Goal: Information Seeking & Learning: Learn about a topic

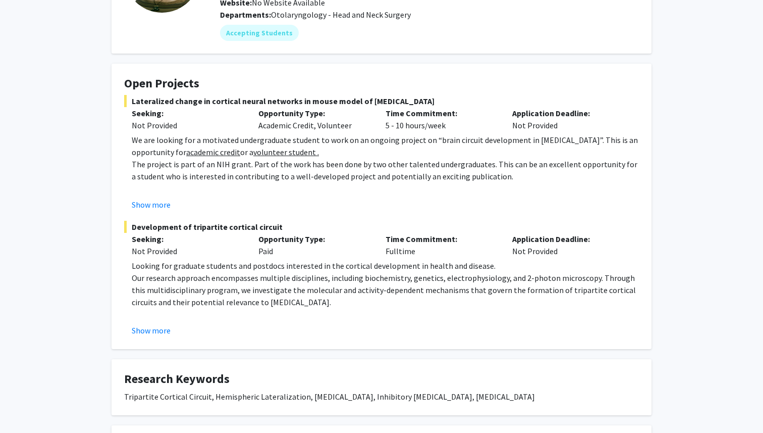
scroll to position [121, 0]
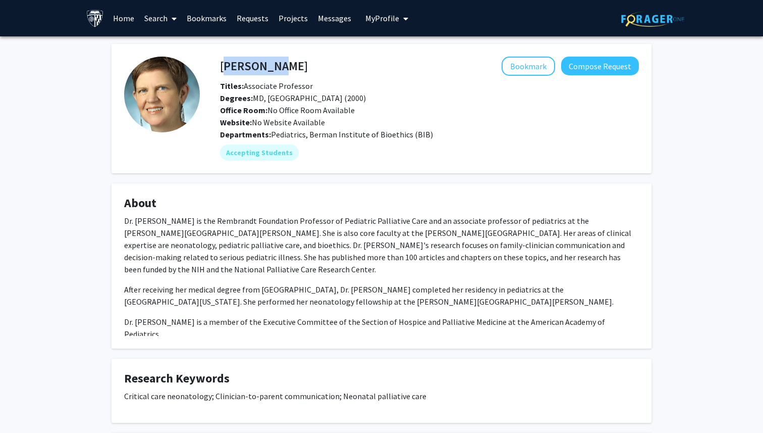
drag, startPoint x: 223, startPoint y: 66, endPoint x: 274, endPoint y: 66, distance: 51.0
click at [274, 66] on h4 "Renee Boss" at bounding box center [264, 66] width 88 height 19
copy h4 "Renee Bos"
click at [592, 149] on div "Accepting Students" at bounding box center [429, 152] width 423 height 20
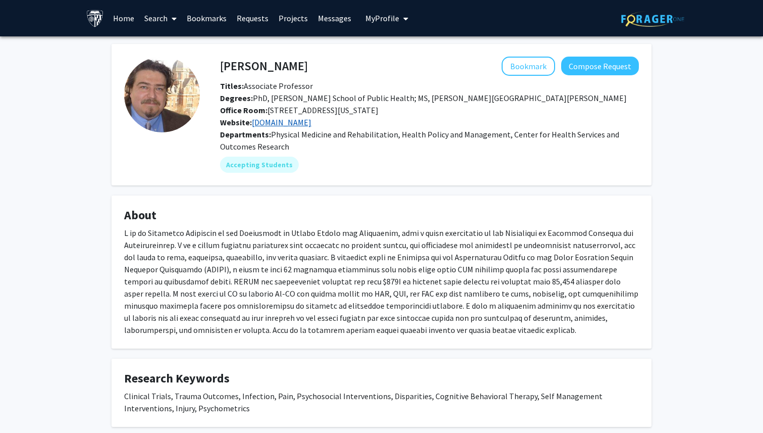
click at [274, 123] on link "metrc.org" at bounding box center [282, 122] width 60 height 10
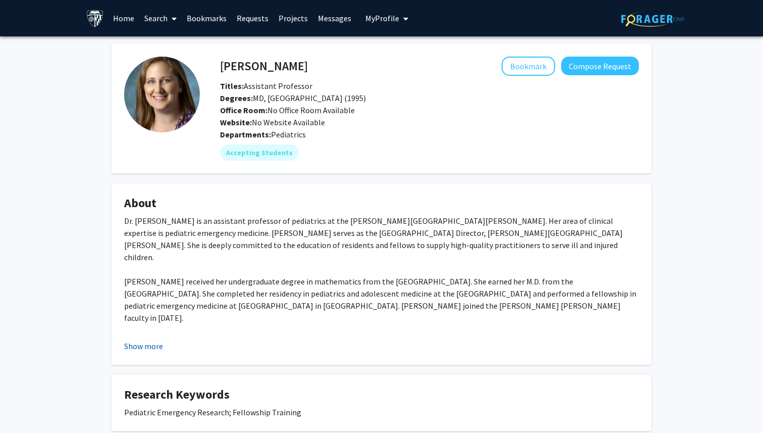
click at [150, 346] on button "Show more" at bounding box center [143, 346] width 39 height 12
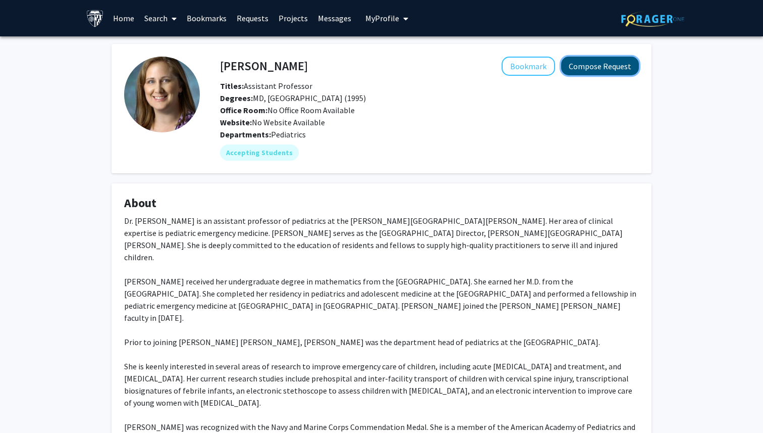
click at [591, 62] on button "Compose Request" at bounding box center [600, 66] width 78 height 19
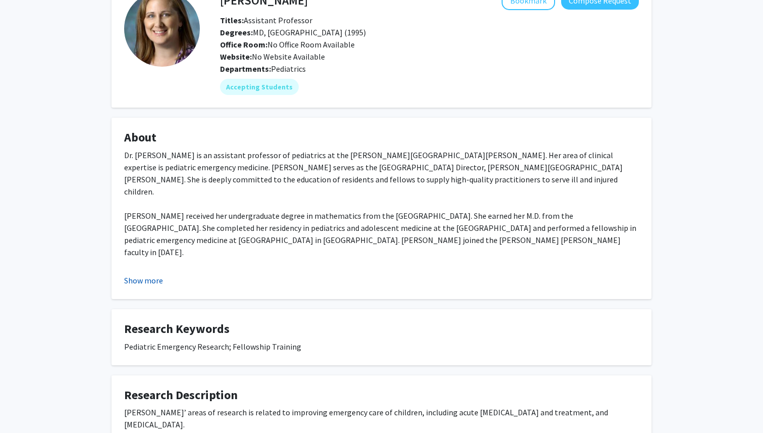
scroll to position [24, 0]
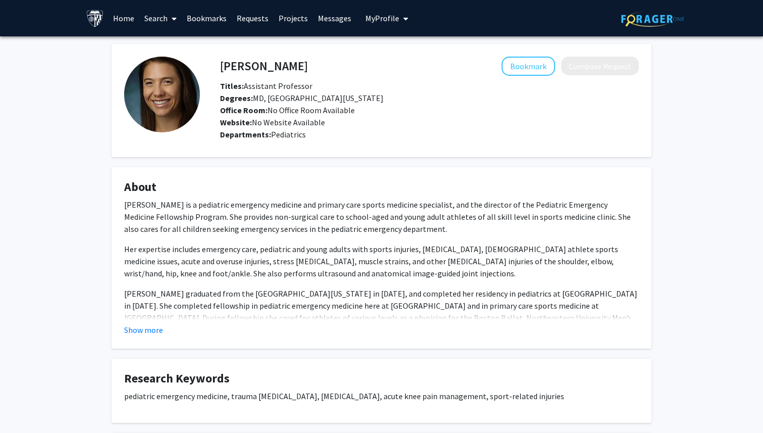
click at [138, 340] on fg-card "About Eva Seligman is a pediatric emergency medicine and primary care sports me…" at bounding box center [382, 257] width 540 height 181
click at [153, 330] on button "Show more" at bounding box center [143, 330] width 39 height 12
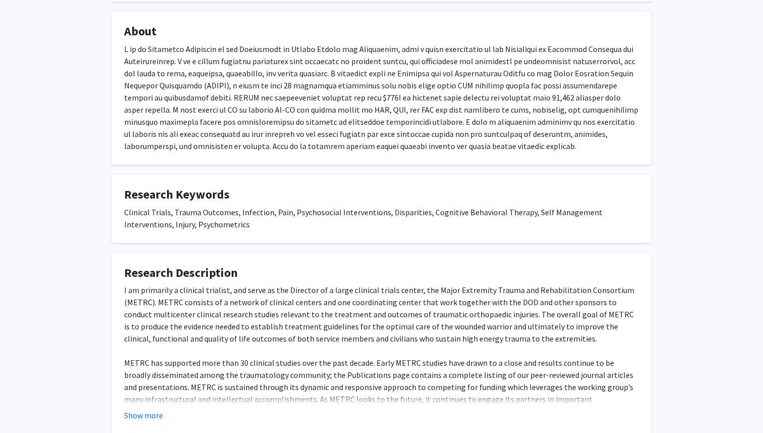
scroll to position [248, 0]
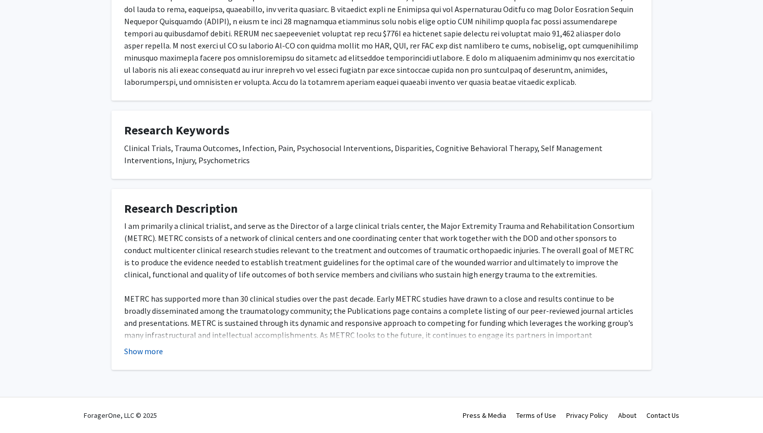
click at [145, 350] on button "Show more" at bounding box center [143, 351] width 39 height 12
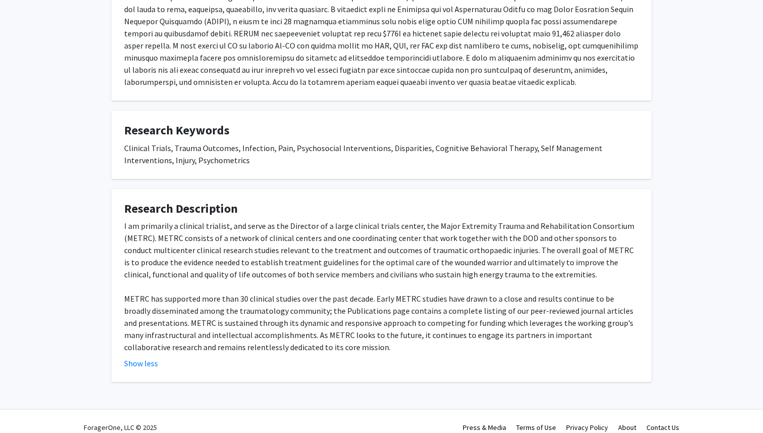
scroll to position [0, 0]
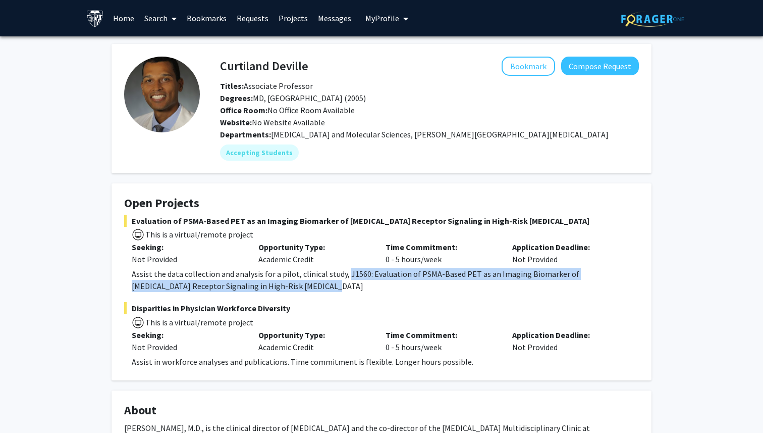
drag, startPoint x: 344, startPoint y: 273, endPoint x: 261, endPoint y: 283, distance: 83.3
click at [261, 283] on div "Assist the data collection and analysis for a pilot, clinical study, J1560: Eva…" at bounding box center [385, 279] width 507 height 24
copy div "J1560: Evaluation of PSMA-Based PET as an Imaging Biomarker of Androgen Recepto…"
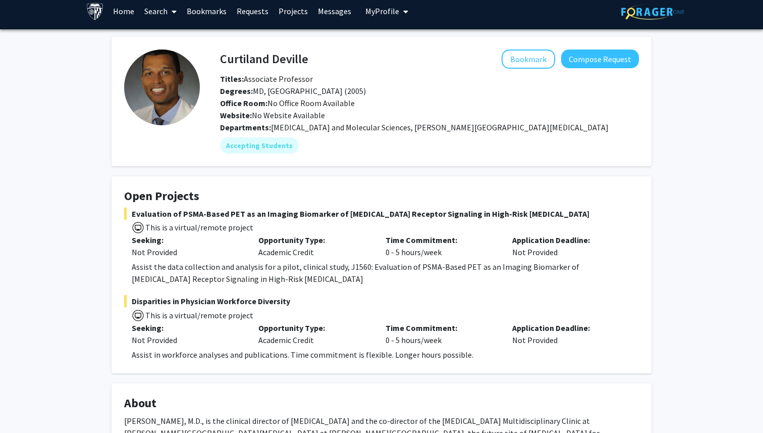
click at [566, 214] on span "Evaluation of PSMA-Based PET as an Imaging Biomarker of Androgen Receptor Signa…" at bounding box center [381, 213] width 515 height 12
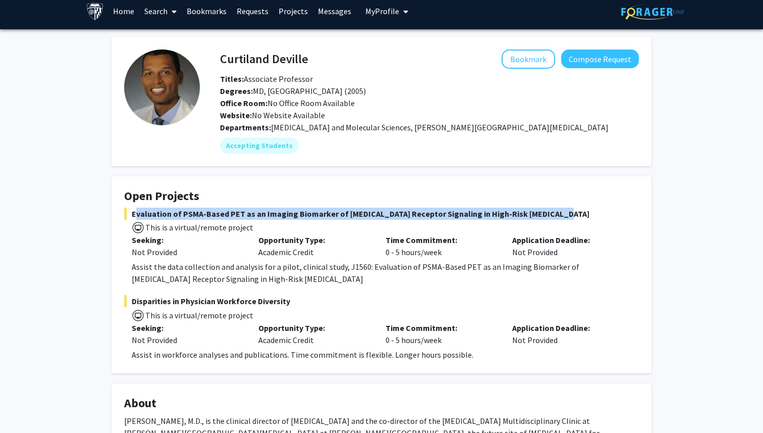
drag, startPoint x: 552, startPoint y: 216, endPoint x: 132, endPoint y: 214, distance: 420.4
click at [132, 214] on span "Evaluation of PSMA-Based PET as an Imaging Biomarker of Androgen Receptor Signa…" at bounding box center [381, 213] width 515 height 12
copy span "Evaluation of PSMA-Based PET as an Imaging Biomarker of Androgen Receptor Signa…"
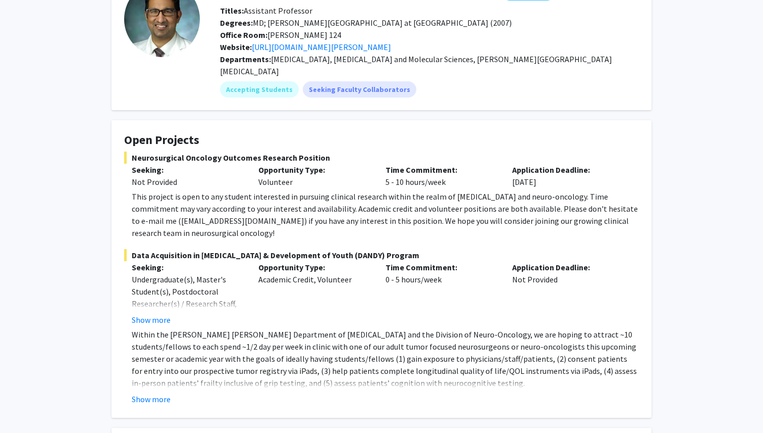
scroll to position [76, 0]
click at [152, 392] on button "Show more" at bounding box center [151, 398] width 39 height 12
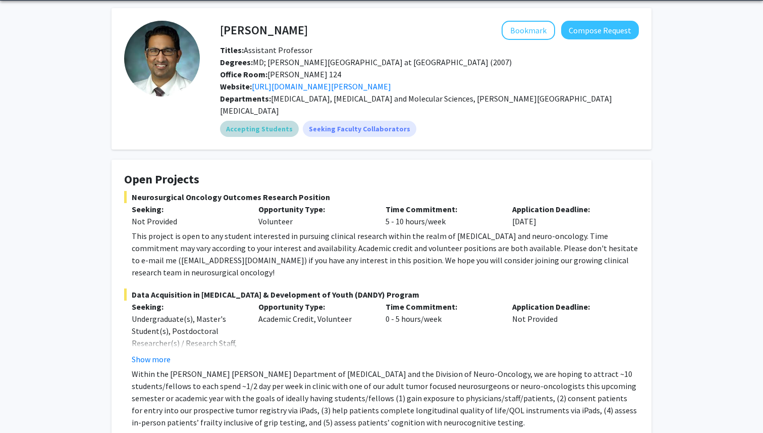
scroll to position [0, 0]
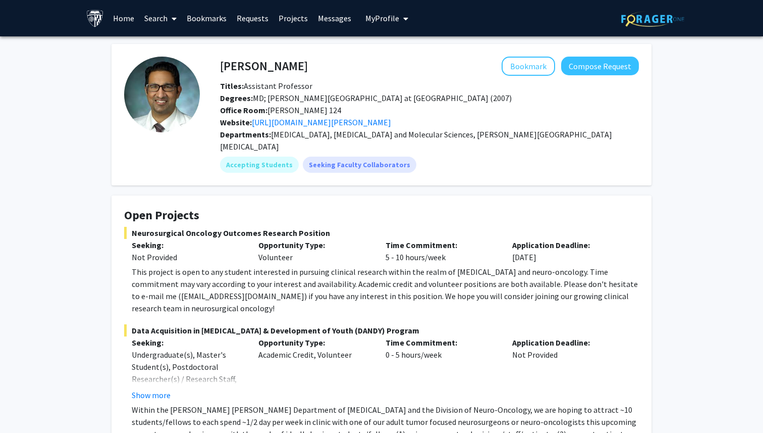
click at [264, 64] on h4 "[PERSON_NAME]" at bounding box center [264, 66] width 88 height 19
copy h4 "Mukherjee"
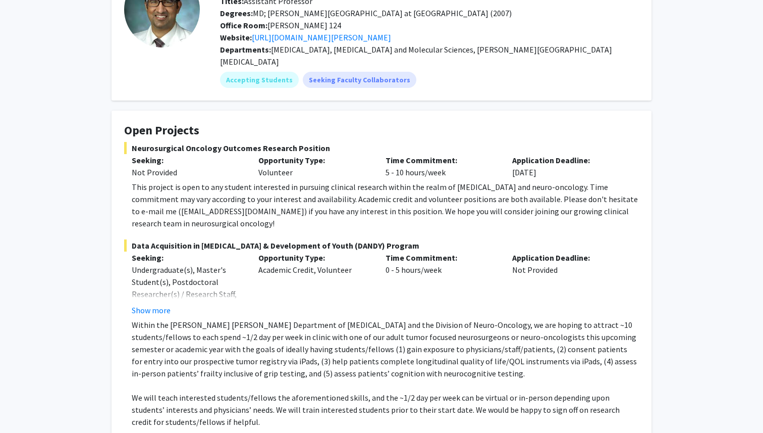
scroll to position [85, 0]
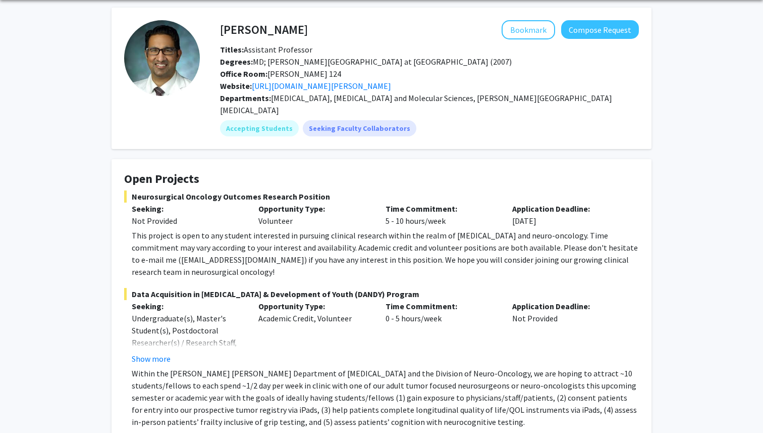
scroll to position [31, 0]
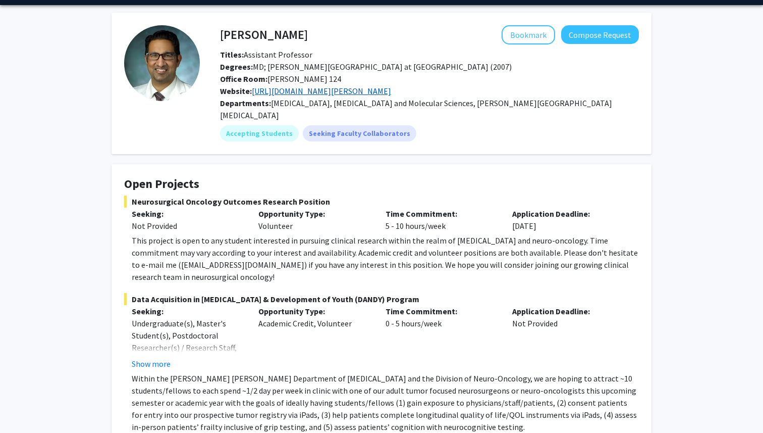
click at [391, 87] on link "[URL][DOMAIN_NAME][PERSON_NAME]" at bounding box center [321, 91] width 139 height 10
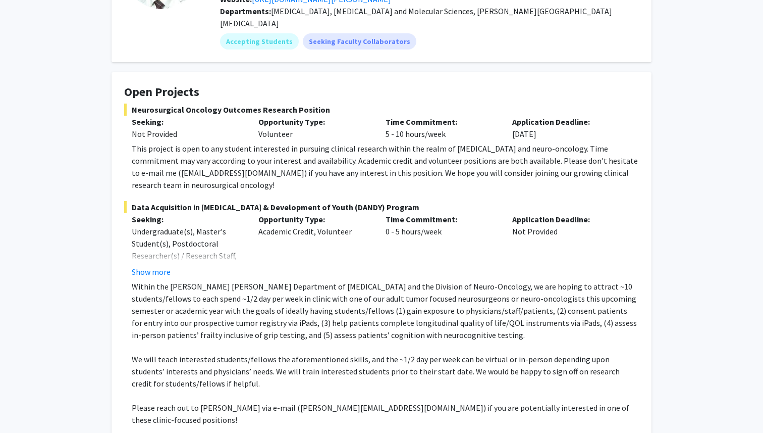
scroll to position [123, 0]
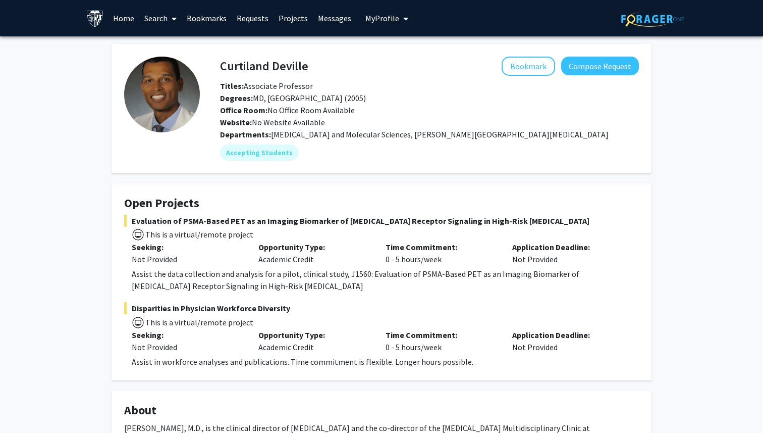
scroll to position [7, 0]
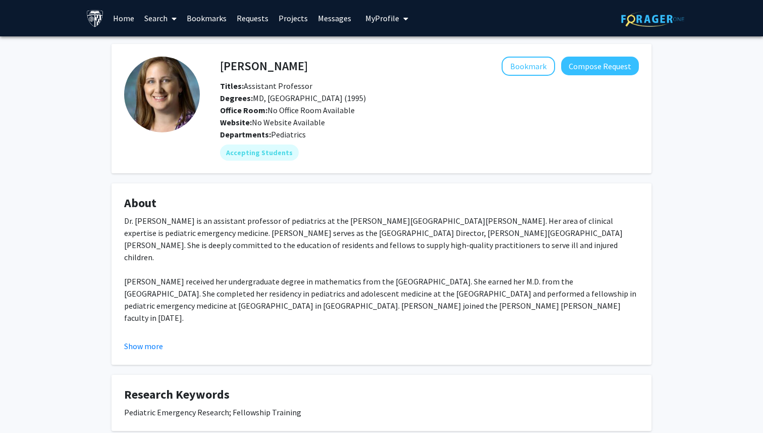
scroll to position [24, 0]
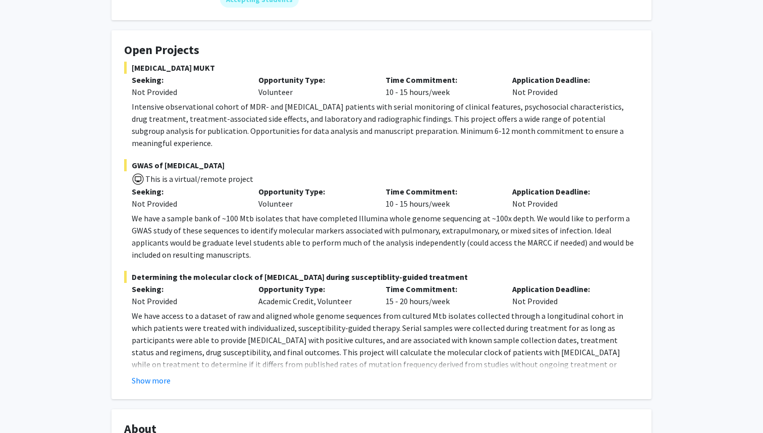
scroll to position [166, 0]
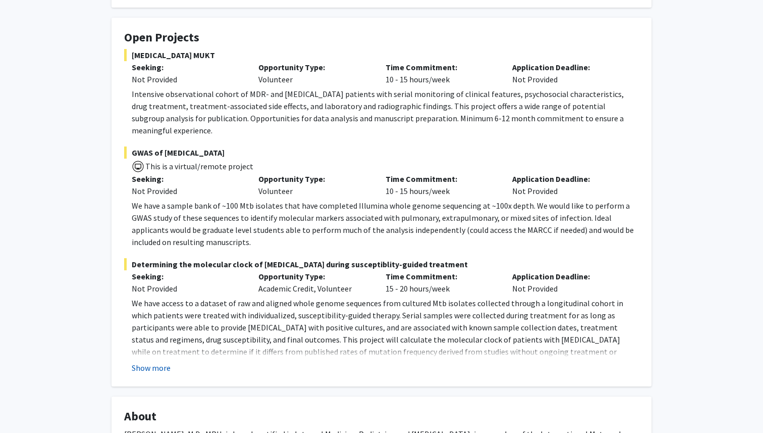
click at [163, 361] on button "Show more" at bounding box center [151, 367] width 39 height 12
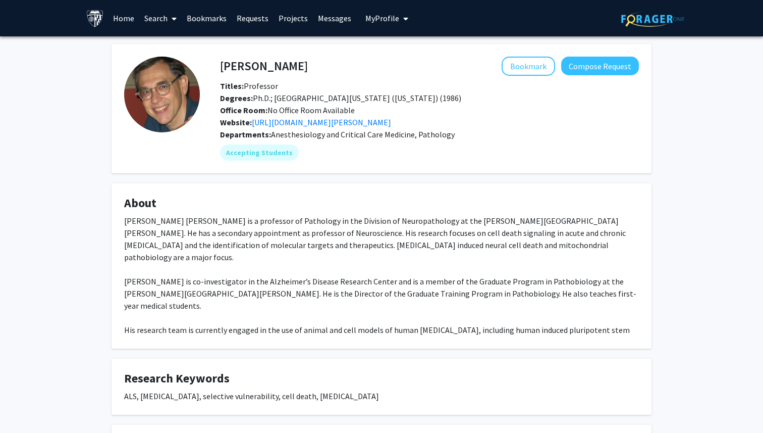
click at [156, 18] on link "Search" at bounding box center [160, 18] width 42 height 35
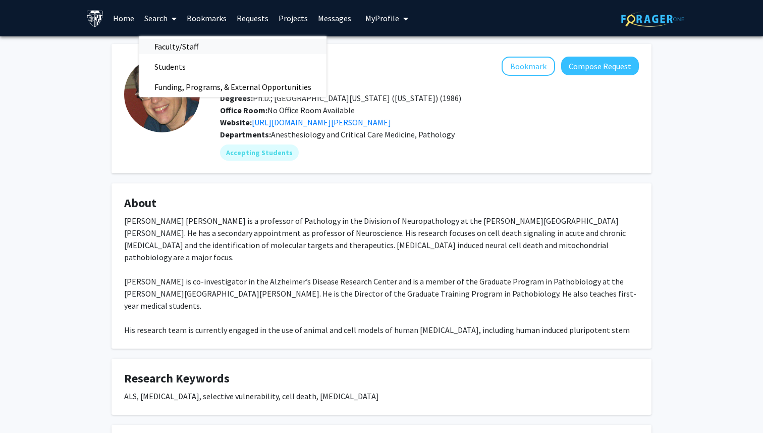
click at [176, 49] on span "Faculty/Staff" at bounding box center [176, 46] width 74 height 20
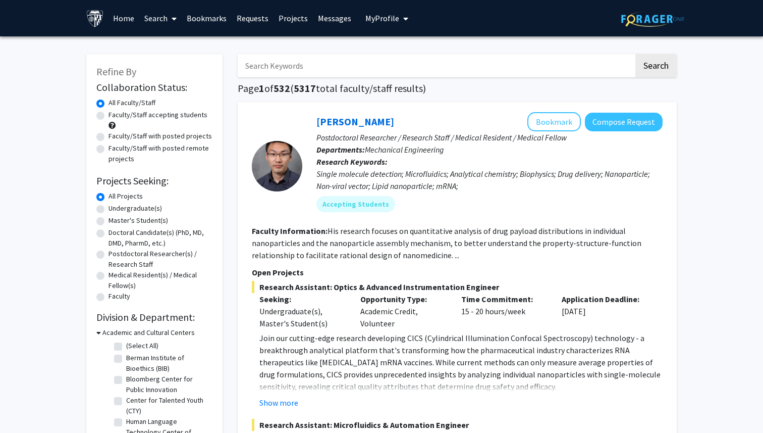
click at [302, 68] on input "Search Keywords" at bounding box center [436, 65] width 396 height 23
type input "jean kim"
click at [635, 54] on button "Search" at bounding box center [655, 65] width 41 height 23
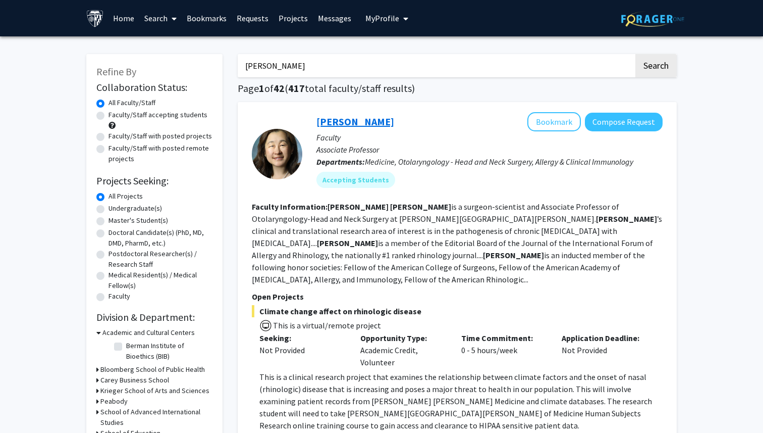
click at [343, 118] on link "Jean Kim" at bounding box center [355, 121] width 78 height 13
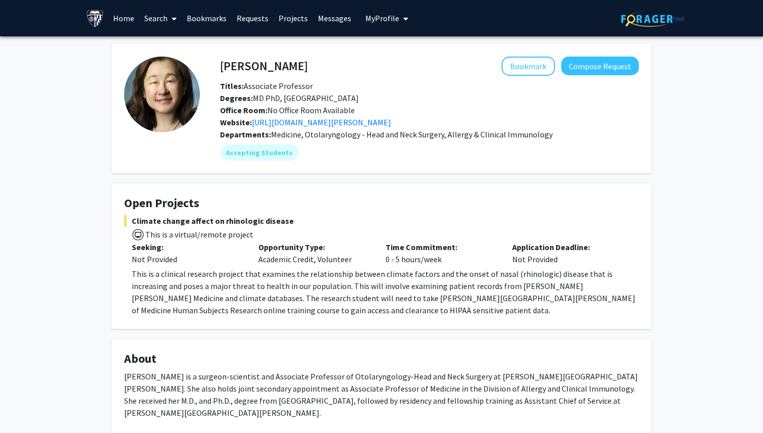
click at [152, 24] on link "Search" at bounding box center [160, 18] width 42 height 35
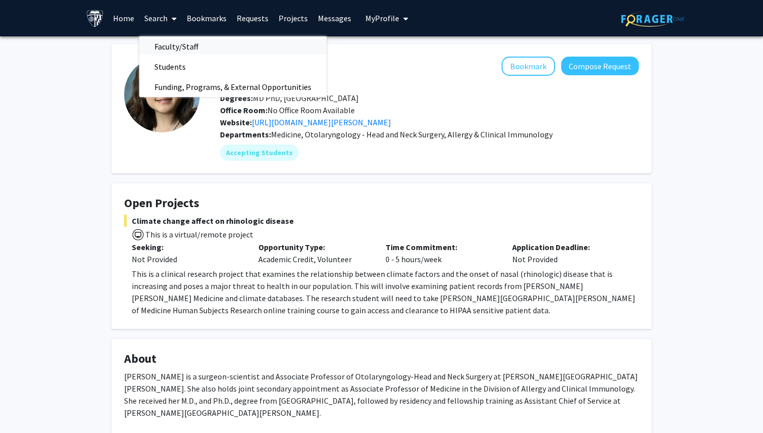
click at [172, 38] on span "Faculty/Staff" at bounding box center [176, 46] width 74 height 20
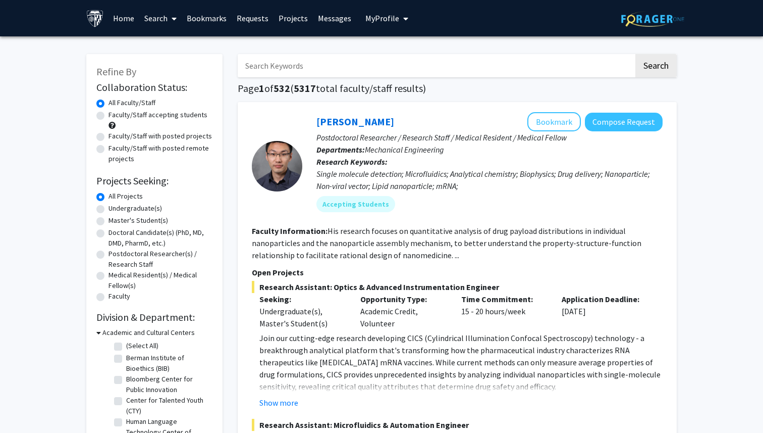
click at [308, 69] on input "Search Keywords" at bounding box center [436, 65] width 396 height 23
paste input "Andrew Cosgarea"
type input "Andrew Cosgarea"
click at [635, 54] on button "Search" at bounding box center [655, 65] width 41 height 23
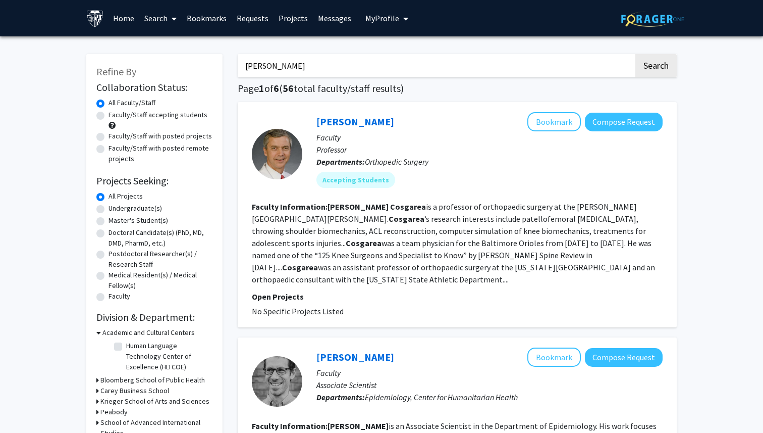
click at [363, 115] on div "Andrew Cosgarea Bookmark Compose Request" at bounding box center [489, 121] width 346 height 19
click at [372, 120] on link "Andrew Cosgarea" at bounding box center [355, 121] width 78 height 13
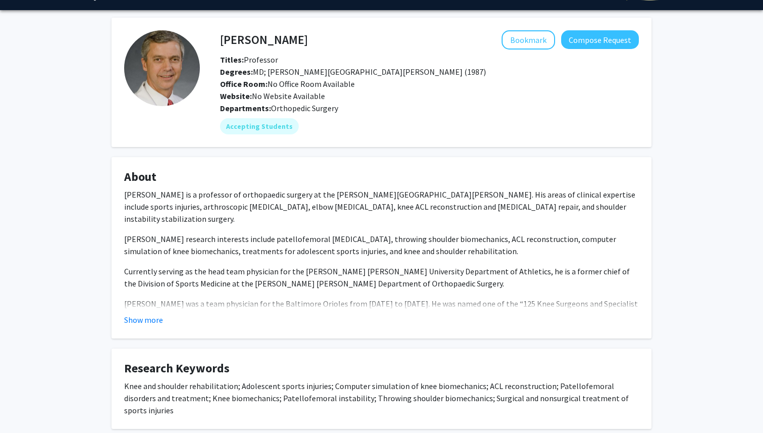
scroll to position [36, 0]
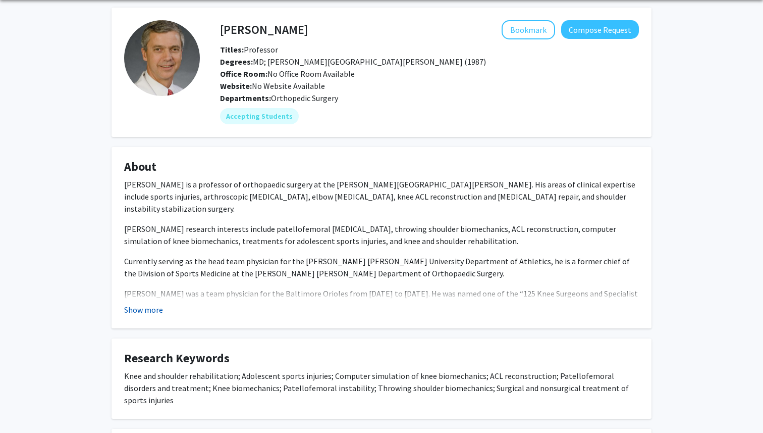
click at [158, 309] on button "Show more" at bounding box center [143, 309] width 39 height 12
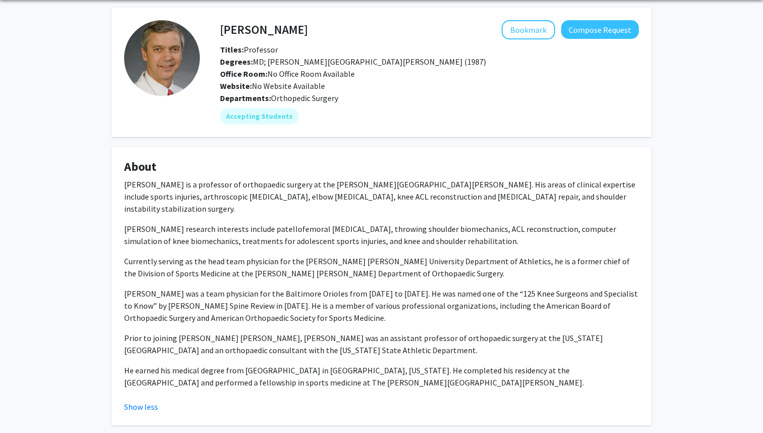
click at [410, 186] on p "Andrew Cosgarea is a professor of orthopaedic surgery at the Johns Hopkins Univ…" at bounding box center [381, 196] width 515 height 36
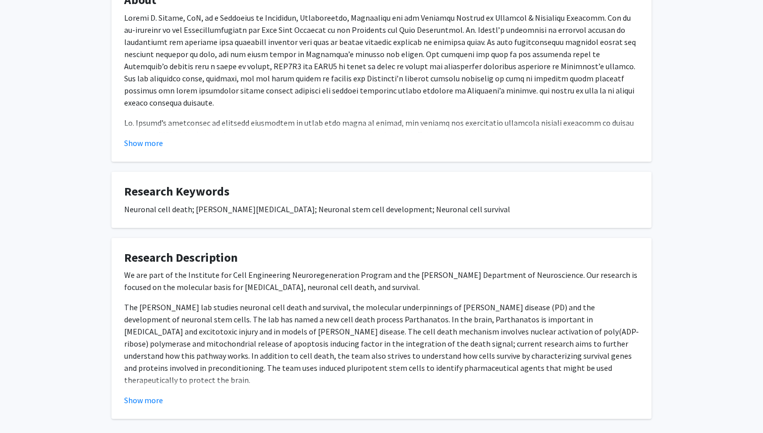
scroll to position [155, 0]
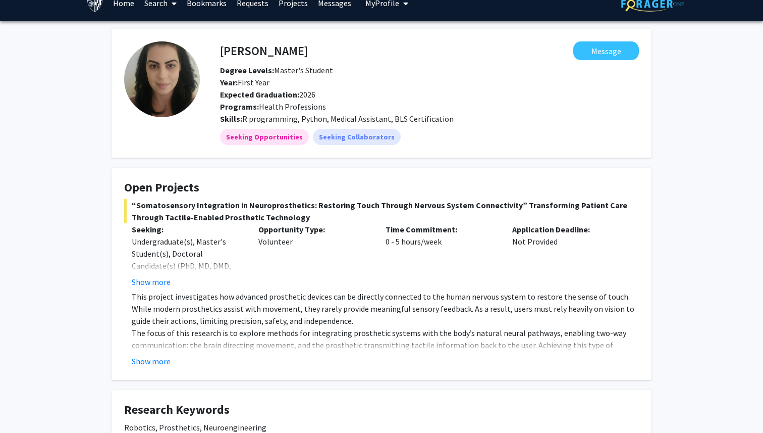
scroll to position [22, 0]
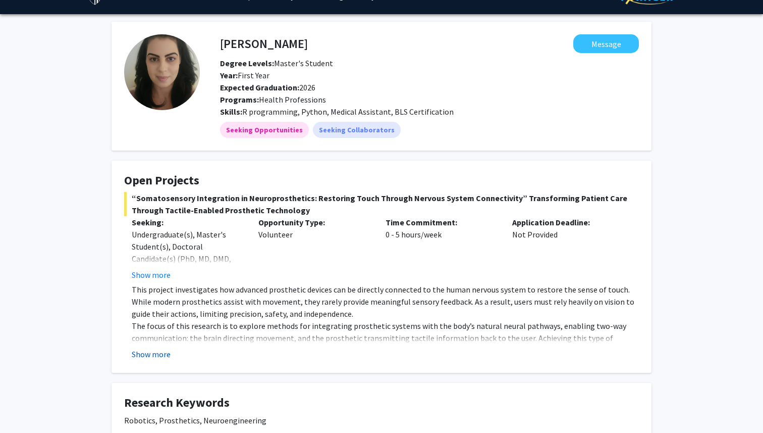
click at [151, 355] on button "Show more" at bounding box center [151, 354] width 39 height 12
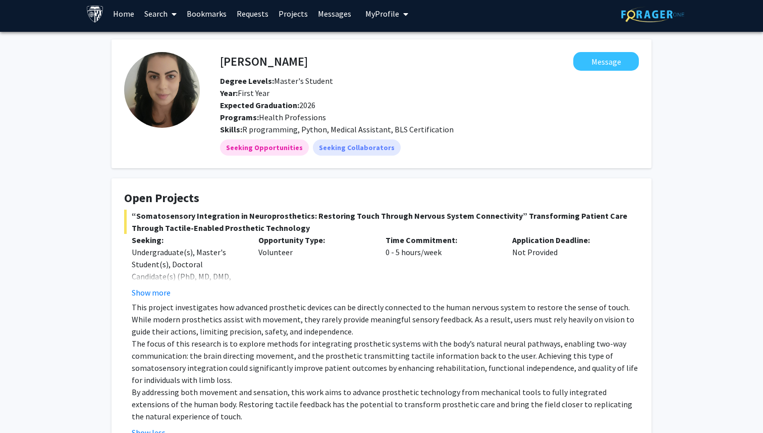
scroll to position [0, 0]
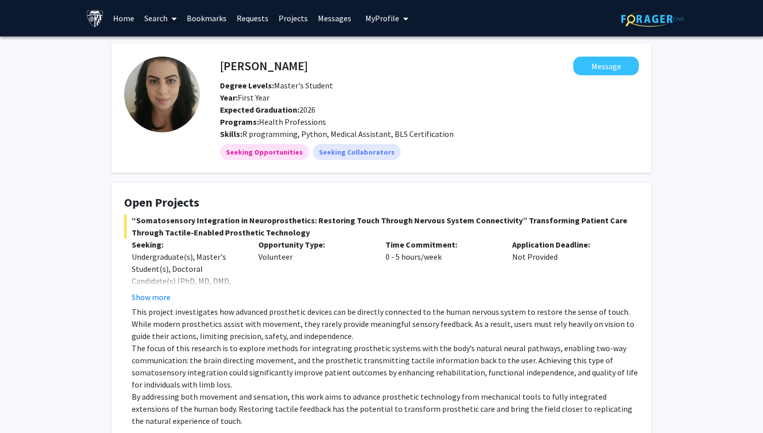
click at [289, 221] on span "“Somatosensory Integration in Neuroprosthetics: Restoring Touch Through Nervous…" at bounding box center [381, 226] width 515 height 24
copy span "Neuroprosthetics"
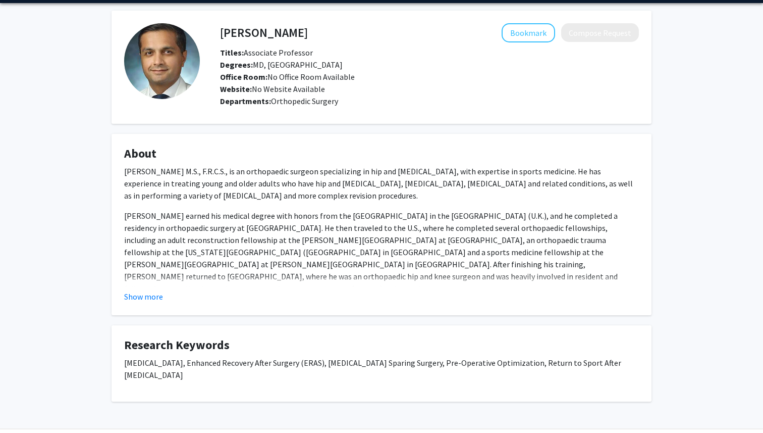
scroll to position [52, 0]
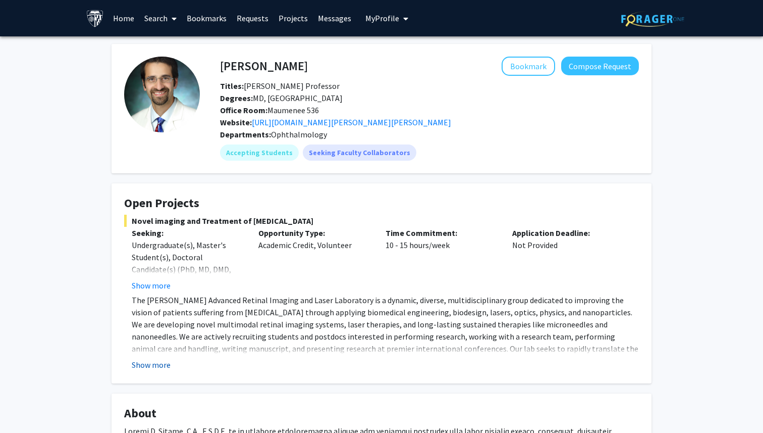
click at [138, 370] on button "Show more" at bounding box center [151, 364] width 39 height 12
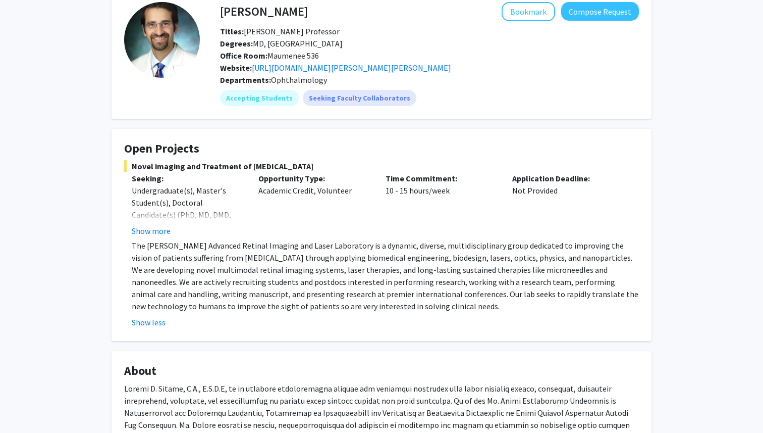
scroll to position [62, 0]
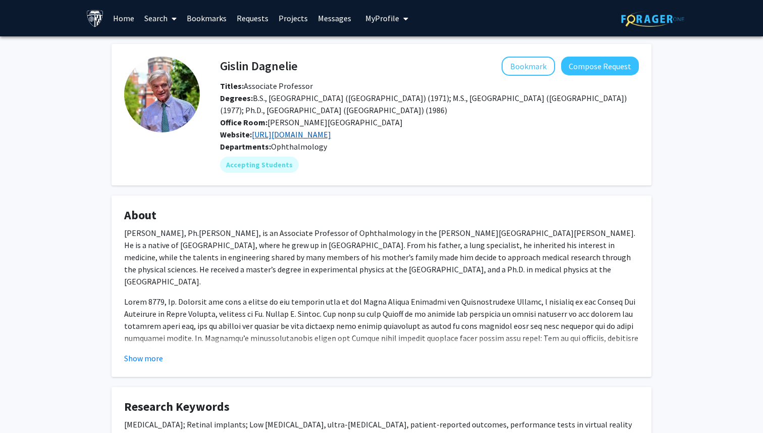
click at [322, 137] on link "http://ultralowvisionlabjhu.net/" at bounding box center [291, 134] width 79 height 10
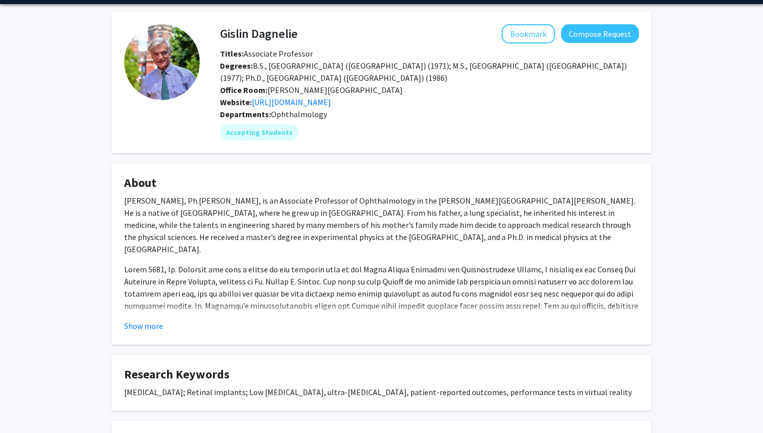
scroll to position [79, 0]
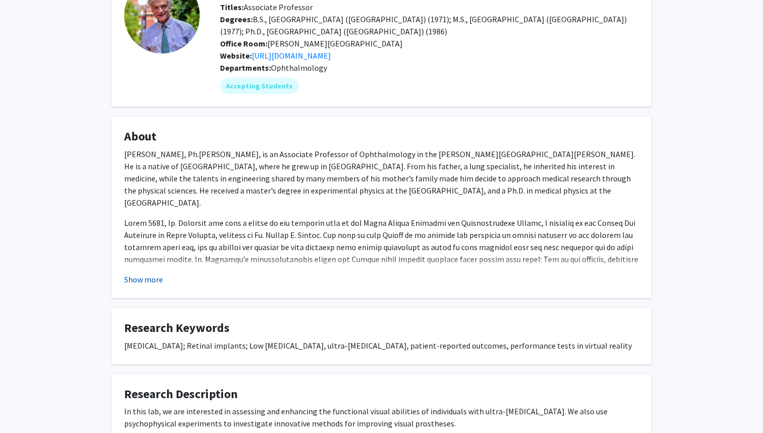
click at [156, 276] on button "Show more" at bounding box center [143, 279] width 39 height 12
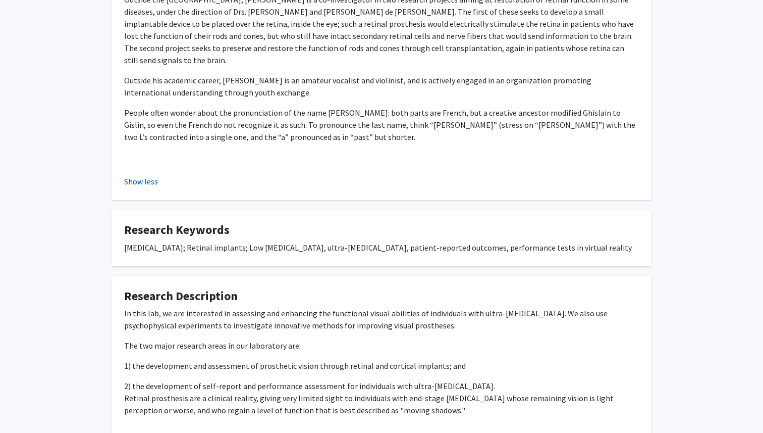
scroll to position [494, 0]
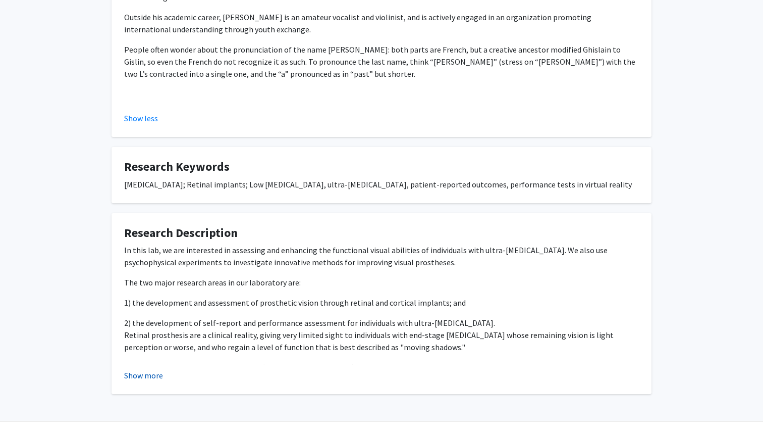
click at [153, 369] on button "Show more" at bounding box center [143, 375] width 39 height 12
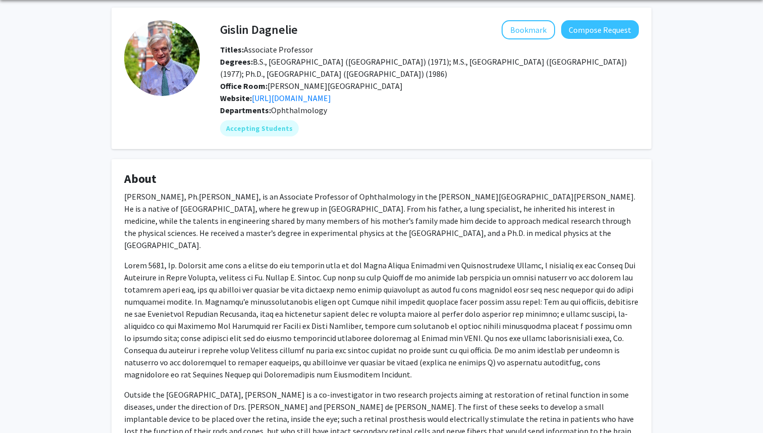
scroll to position [0, 0]
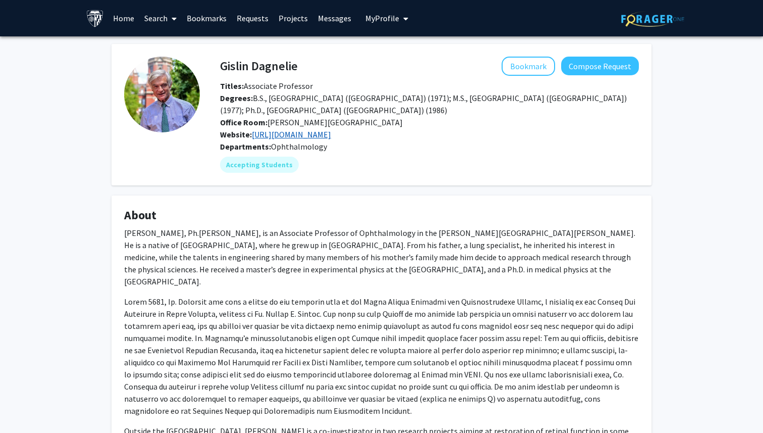
click at [313, 132] on link "http://ultralowvisionlabjhu.net/" at bounding box center [291, 134] width 79 height 10
click at [295, 138] on link "http://ultralowvisionlabjhu.net/" at bounding box center [291, 134] width 79 height 10
drag, startPoint x: 304, startPoint y: 65, endPoint x: 224, endPoint y: 65, distance: 80.8
click at [224, 65] on div "Gislin Dagnelie Bookmark Compose Request" at bounding box center [429, 66] width 434 height 19
copy h4 "Gislin Dagnelie"
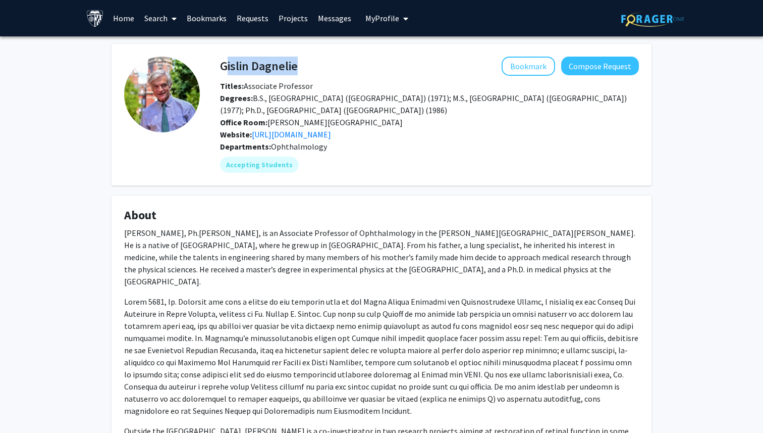
click at [414, 103] on div "Degrees: B.S., University of Groningen (The Netherlands) (1971); M.S., Universi…" at bounding box center [429, 104] width 434 height 24
click at [267, 62] on h4 "Gislin Dagnelie" at bounding box center [259, 66] width 78 height 19
copy h4 "Dagnelie"
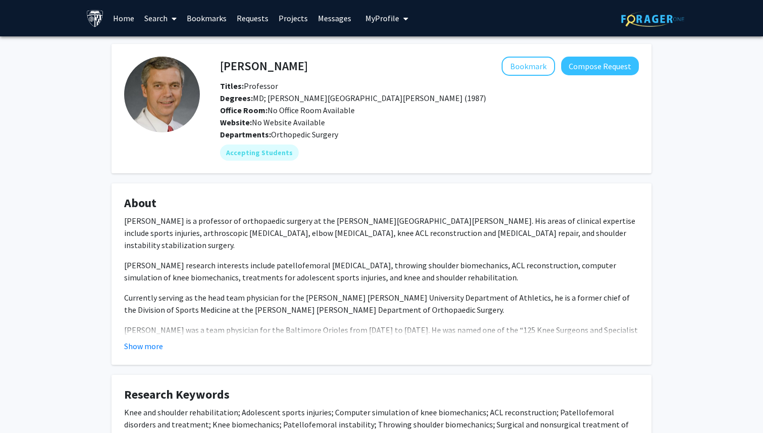
drag, startPoint x: 321, startPoint y: 72, endPoint x: 211, endPoint y: 65, distance: 110.3
click at [211, 65] on div "[PERSON_NAME] Bookmark Compose Request Titles: Professor Degrees: MD; [PERSON_N…" at bounding box center [419, 109] width 439 height 104
drag, startPoint x: 327, startPoint y: 68, endPoint x: 224, endPoint y: 66, distance: 103.0
click at [224, 66] on div "Andrew Cosgarea Bookmark Compose Request" at bounding box center [429, 66] width 434 height 19
click at [214, 71] on div "Andrew Cosgarea Bookmark Compose Request" at bounding box center [429, 66] width 434 height 19
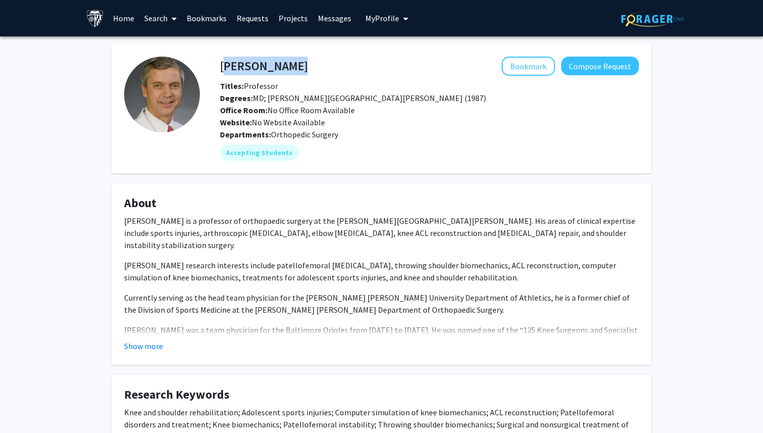
drag, startPoint x: 221, startPoint y: 68, endPoint x: 311, endPoint y: 64, distance: 90.4
click at [312, 64] on div "Andrew Cosgarea Bookmark Compose Request" at bounding box center [429, 66] width 434 height 19
copy h4 "Andrew Cosgarea"
click at [281, 59] on h4 "Andrew Cosgarea" at bounding box center [264, 66] width 88 height 19
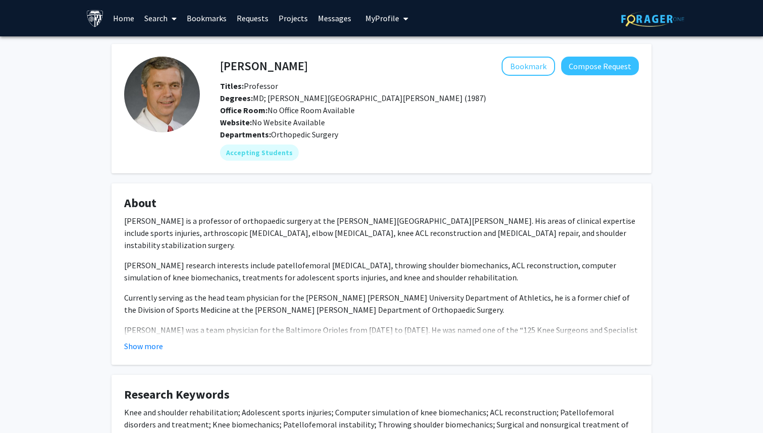
click at [281, 59] on h4 "Andrew Cosgarea" at bounding box center [264, 66] width 88 height 19
copy h4 "Andrew Cosgarea"
click at [299, 66] on h4 "Andrew Cosgarea" at bounding box center [264, 66] width 88 height 19
copy h4 "Cosgarea"
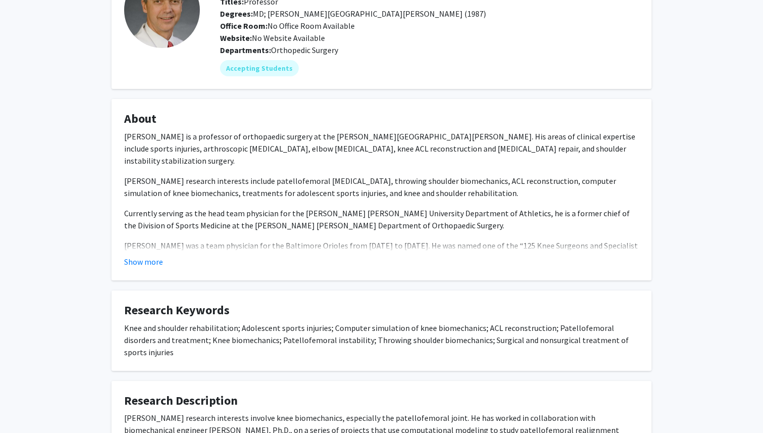
scroll to position [106, 0]
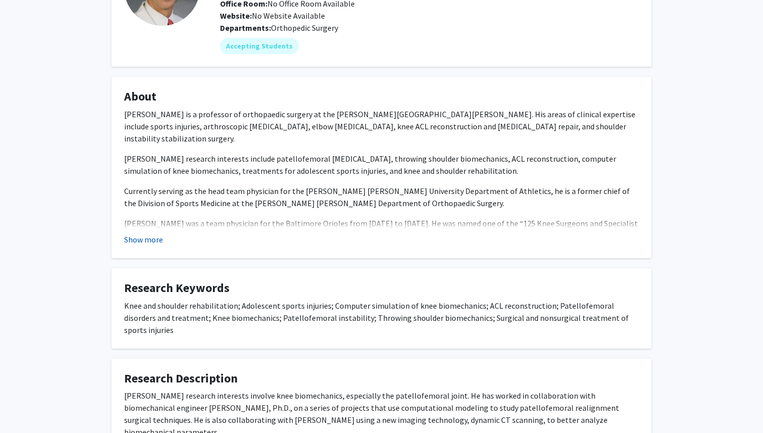
click at [144, 240] on button "Show more" at bounding box center [143, 239] width 39 height 12
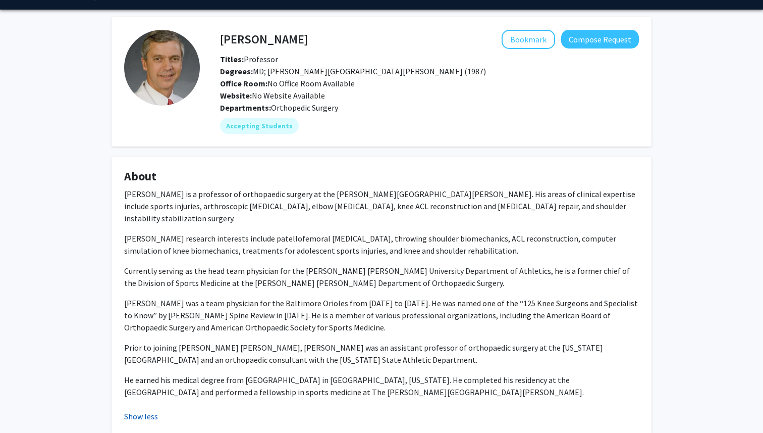
scroll to position [0, 0]
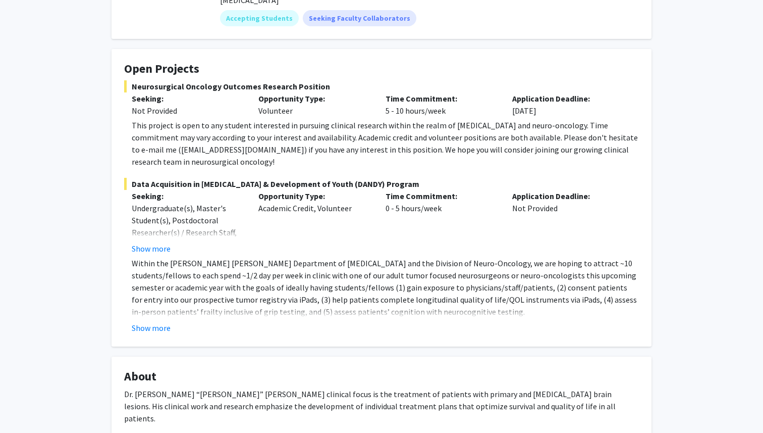
scroll to position [147, 0]
click at [150, 321] on button "Show more" at bounding box center [151, 327] width 39 height 12
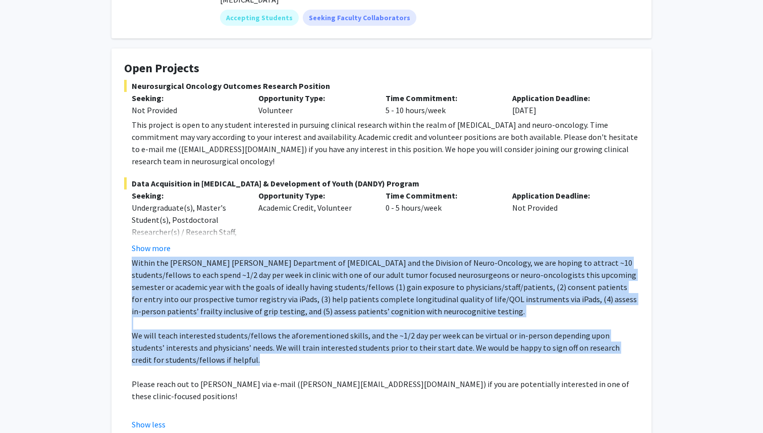
drag, startPoint x: 227, startPoint y: 350, endPoint x: 130, endPoint y: 250, distance: 139.6
click at [130, 256] on fg-read-more "Within the Johns Hopkins Department of Neurosurgery and the Division of Neuro-O…" at bounding box center [381, 343] width 515 height 174
copy div "Within the Johns Hopkins Department of Neurosurgery and the Division of Neuro-O…"
click at [175, 256] on p "Within the [PERSON_NAME] [PERSON_NAME] Department of [MEDICAL_DATA] and the Div…" at bounding box center [385, 286] width 507 height 61
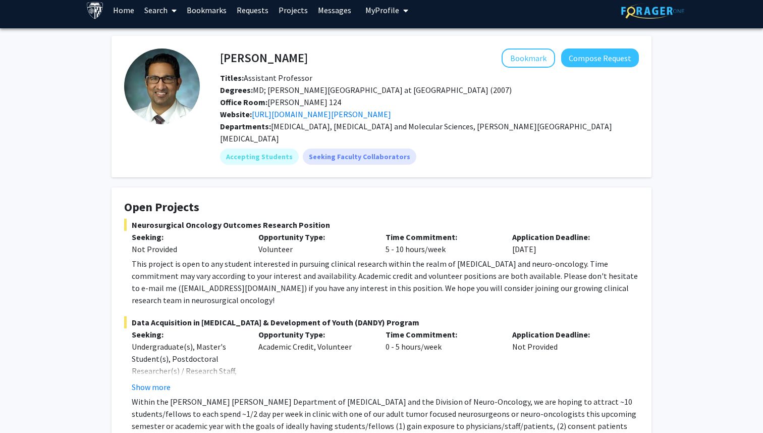
scroll to position [0, 0]
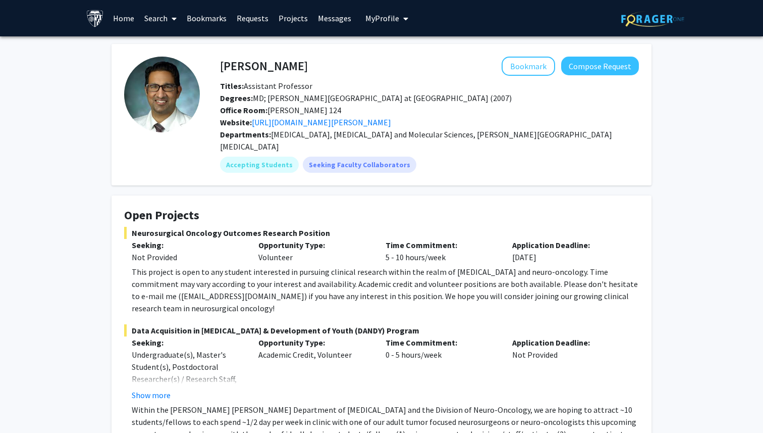
drag, startPoint x: 292, startPoint y: 70, endPoint x: 215, endPoint y: 66, distance: 76.8
click at [215, 66] on div "Raj Mukherjee Bookmark Compose Request" at bounding box center [429, 66] width 434 height 19
copy h4
drag, startPoint x: 224, startPoint y: 67, endPoint x: 296, endPoint y: 65, distance: 72.7
click at [296, 65] on div "Raj Mukherjee Bookmark Compose Request" at bounding box center [429, 66] width 434 height 19
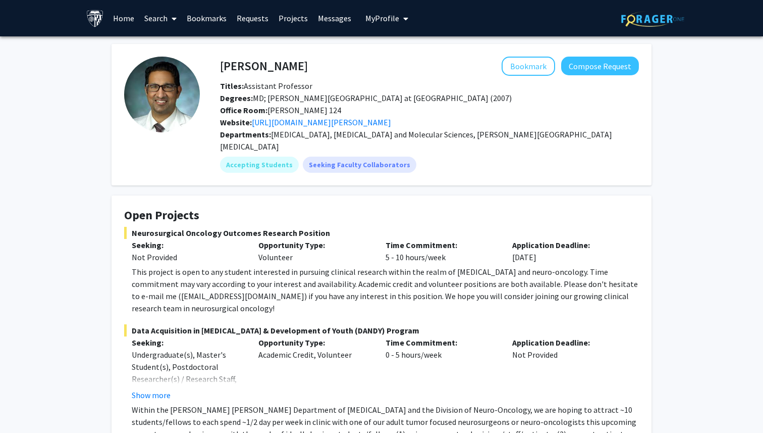
drag, startPoint x: 296, startPoint y: 65, endPoint x: 220, endPoint y: 70, distance: 76.8
click at [220, 70] on div "Raj Mukherjee Bookmark Compose Request" at bounding box center [429, 66] width 434 height 19
drag, startPoint x: 299, startPoint y: 66, endPoint x: 224, endPoint y: 66, distance: 74.7
click at [224, 66] on div "Raj Mukherjee Bookmark Compose Request" at bounding box center [429, 66] width 434 height 19
copy h4 "aj Mukherjee"
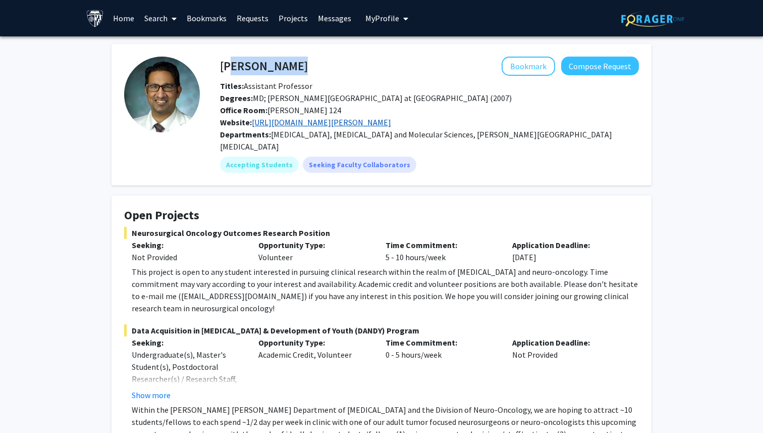
click at [391, 119] on link "https://www.hopkinsmedicine.org/profiles/results/directory/profile/10004317/deb…" at bounding box center [321, 122] width 139 height 10
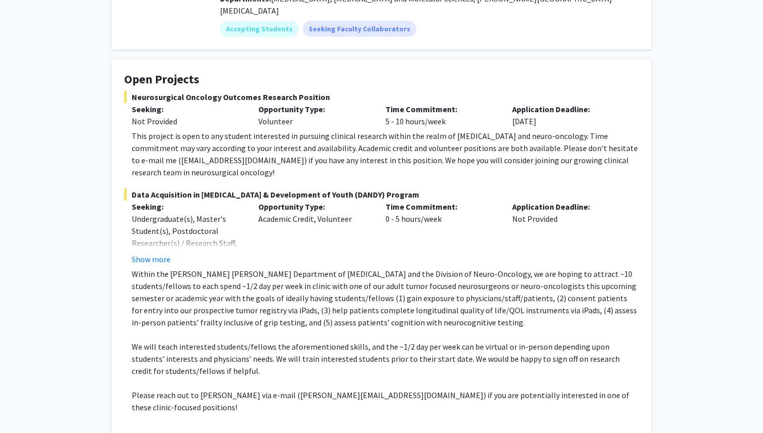
scroll to position [138, 0]
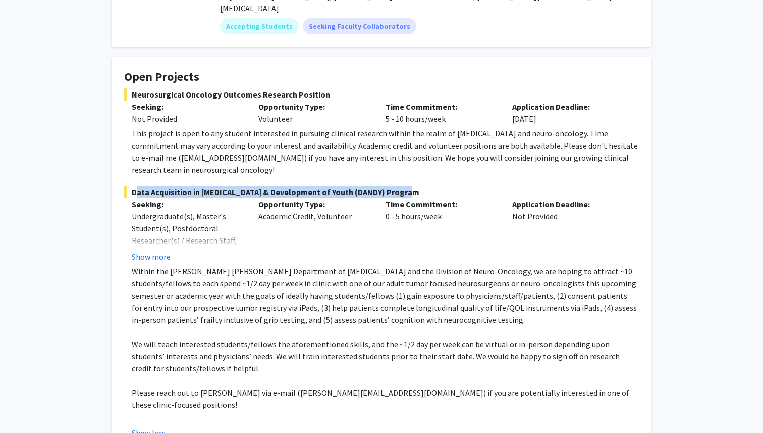
drag, startPoint x: 404, startPoint y: 178, endPoint x: 133, endPoint y: 177, distance: 270.5
click at [133, 186] on span "Data Acquisition in [MEDICAL_DATA] & Development of Youth (DANDY) Program" at bounding box center [381, 192] width 515 height 12
copy span "Data Acquisition in [MEDICAL_DATA] & Development of Youth (DANDY) Program"
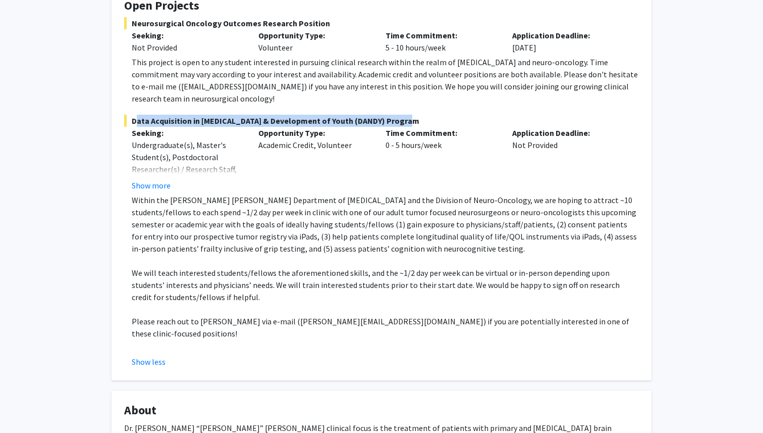
scroll to position [229, 0]
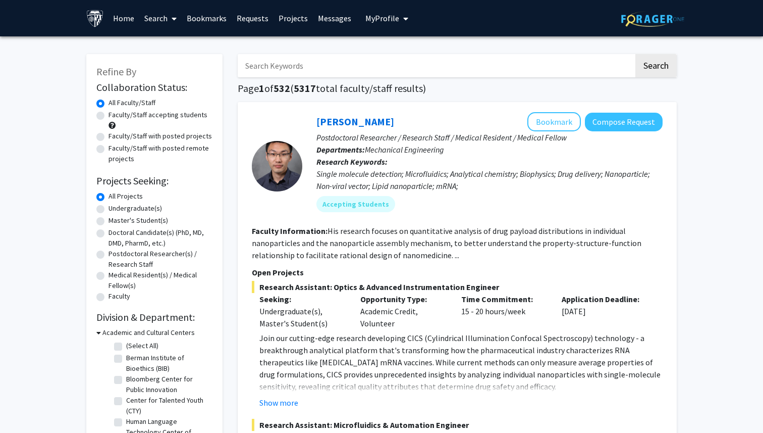
click at [123, 14] on link "Home" at bounding box center [123, 18] width 31 height 35
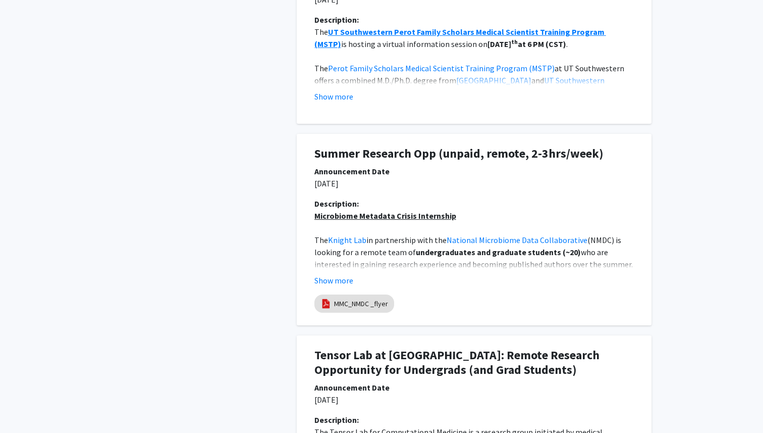
scroll to position [652, 0]
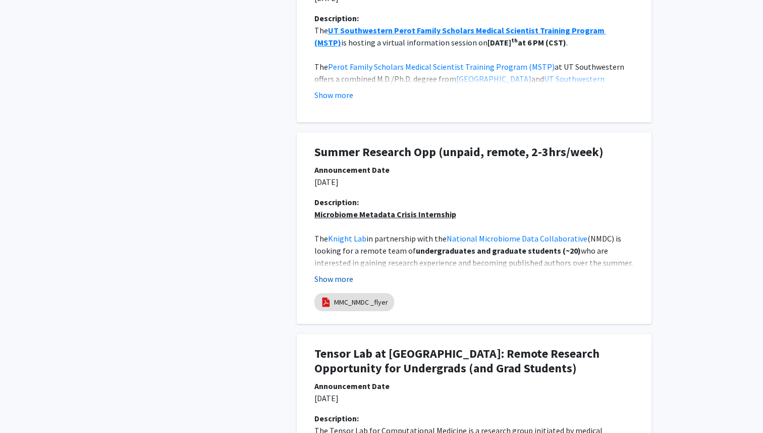
click at [345, 282] on button "Show more" at bounding box center [333, 279] width 39 height 12
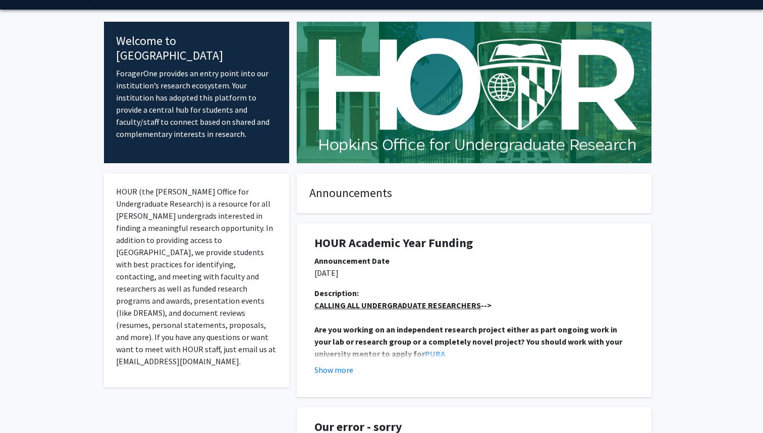
scroll to position [0, 0]
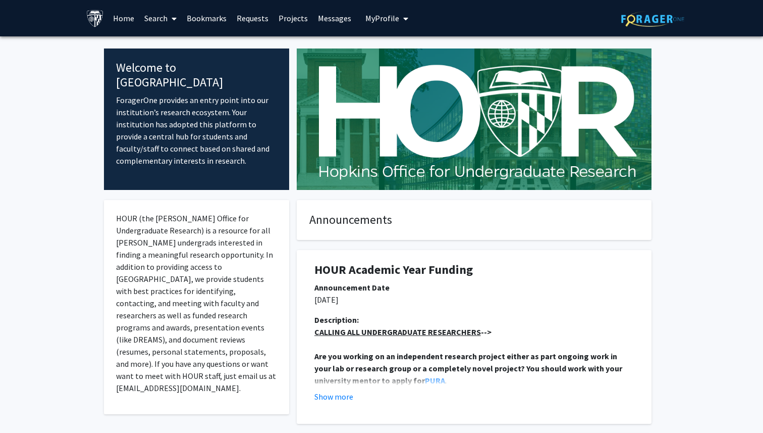
click at [374, 16] on span "My Profile" at bounding box center [382, 18] width 34 height 10
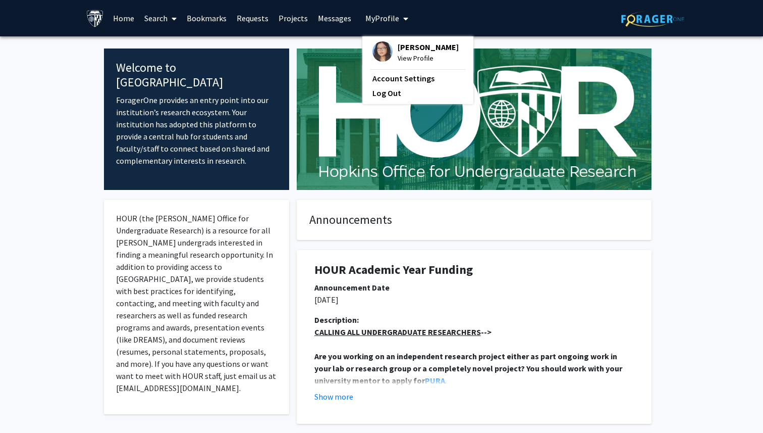
click at [398, 50] on span "[PERSON_NAME]" at bounding box center [428, 46] width 61 height 11
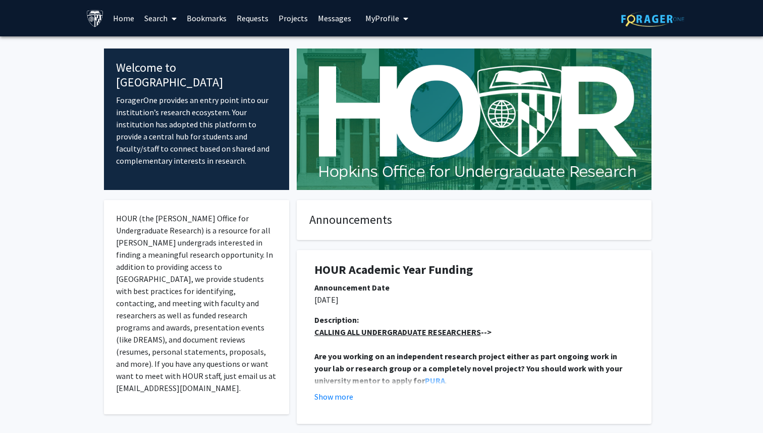
click at [293, 16] on link "Projects" at bounding box center [293, 18] width 39 height 35
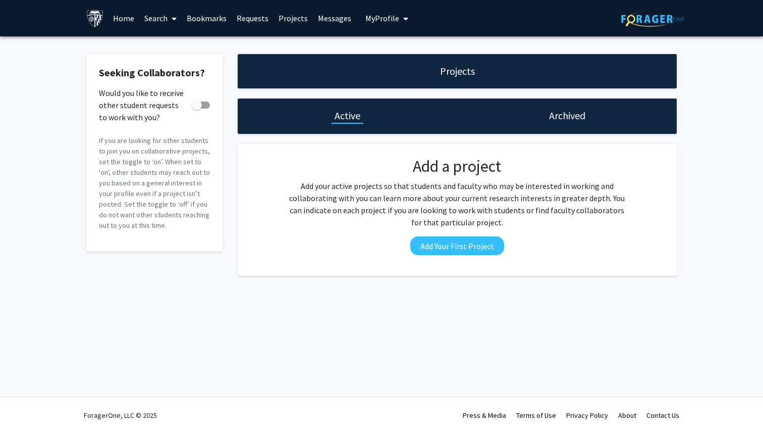
click at [248, 16] on link "Requests" at bounding box center [253, 18] width 42 height 35
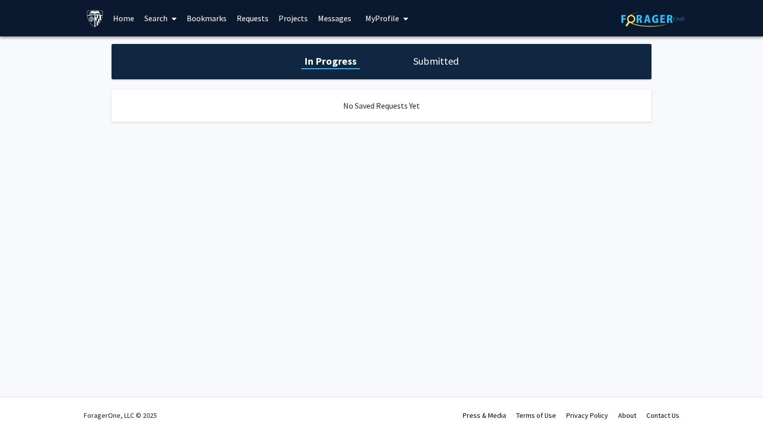
click at [214, 18] on link "Bookmarks" at bounding box center [207, 18] width 50 height 35
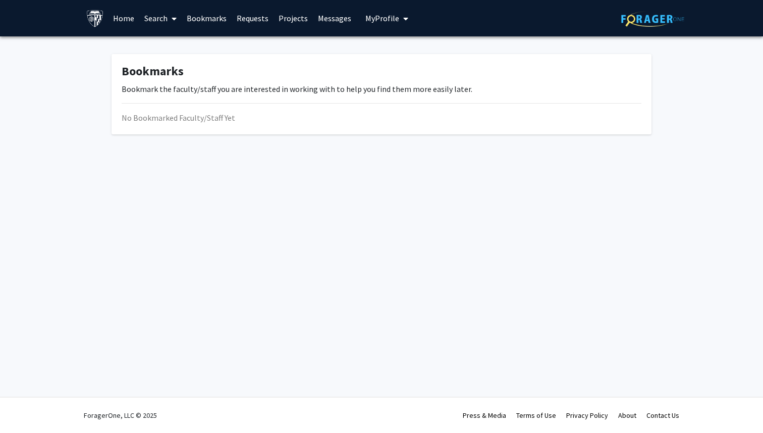
click at [155, 19] on link "Search" at bounding box center [160, 18] width 42 height 35
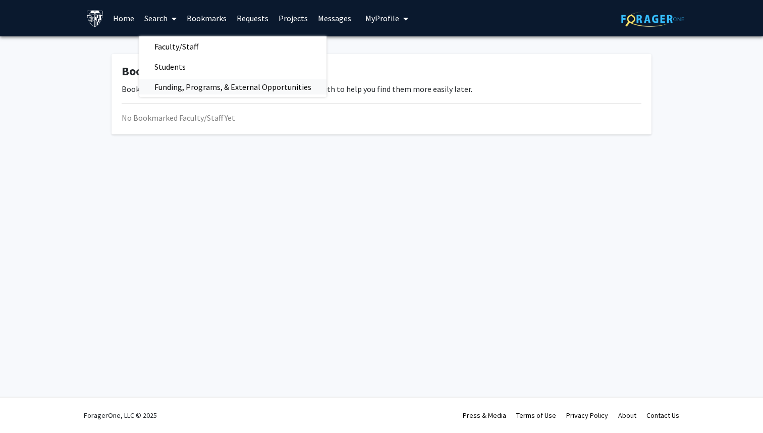
click at [183, 85] on span "Funding, Programs, & External Opportunities" at bounding box center [232, 87] width 187 height 20
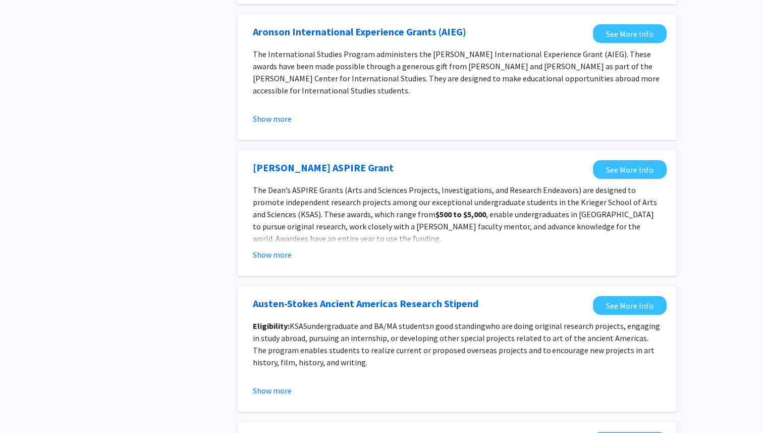
scroll to position [1082, 0]
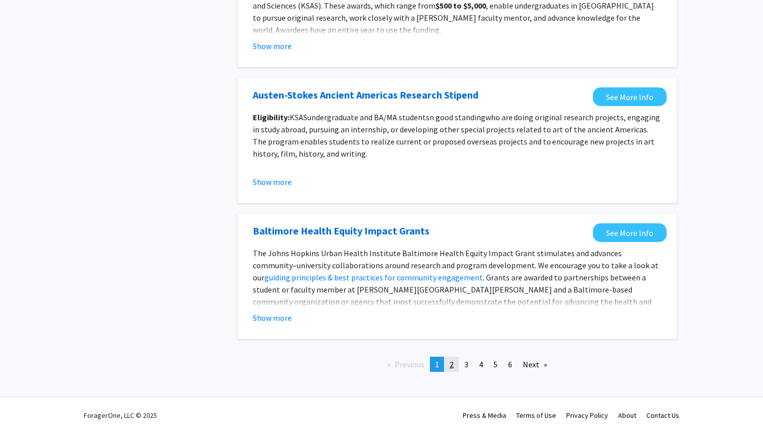
click at [457, 363] on link "page 2" at bounding box center [452, 363] width 14 height 15
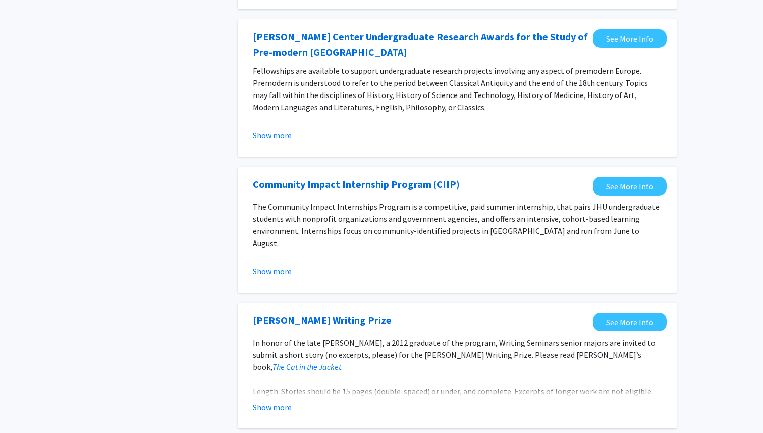
scroll to position [1122, 0]
